Goal: Navigation & Orientation: Find specific page/section

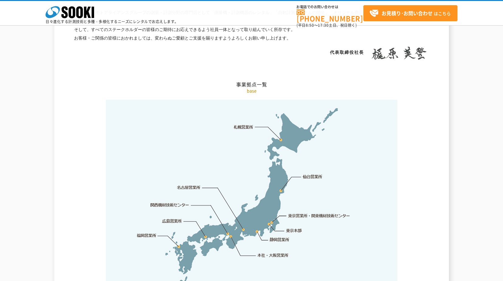
scroll to position [1275, 0]
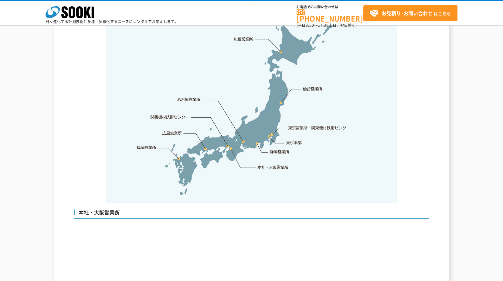
click at [150, 144] on link "福岡営業所" at bounding box center [147, 147] width 20 height 6
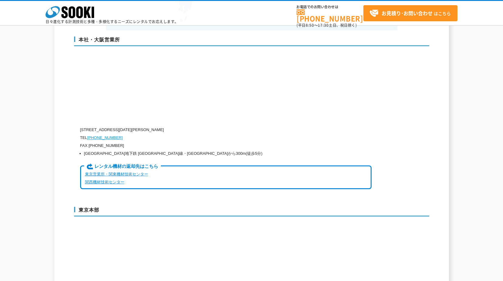
scroll to position [1448, 0]
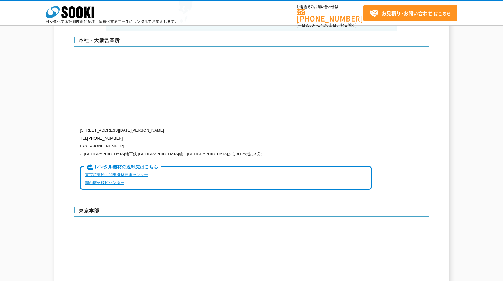
click at [103, 180] on link "関西機材技術センター" at bounding box center [104, 182] width 39 height 5
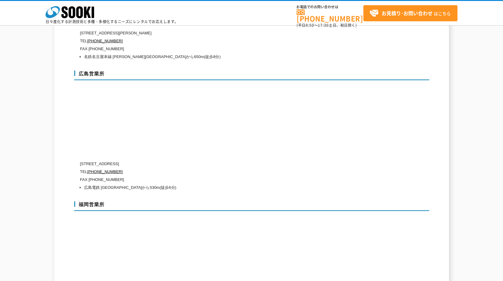
scroll to position [2209, 0]
